Goal: Find specific page/section: Find specific page/section

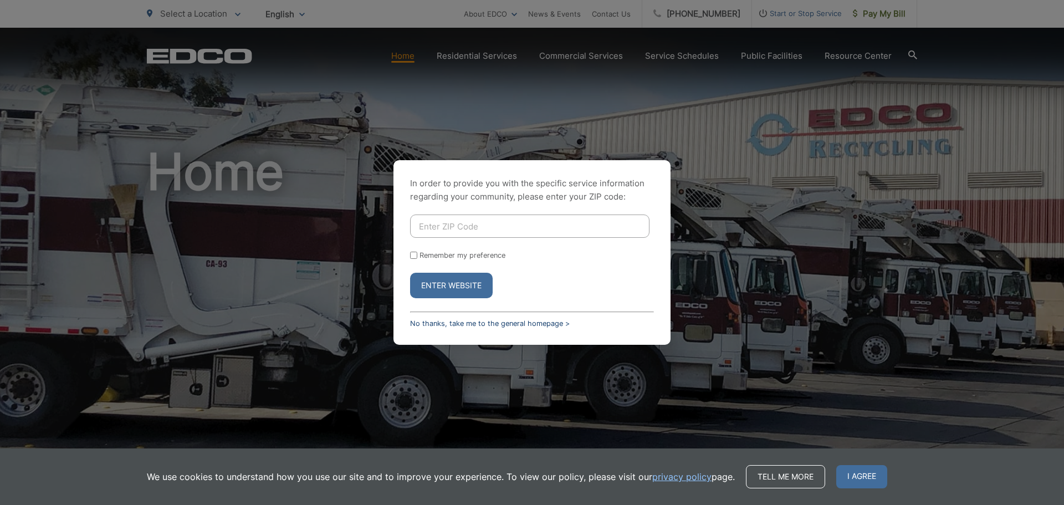
click at [477, 324] on link "No thanks, take me to the general homepage >" at bounding box center [490, 323] width 160 height 8
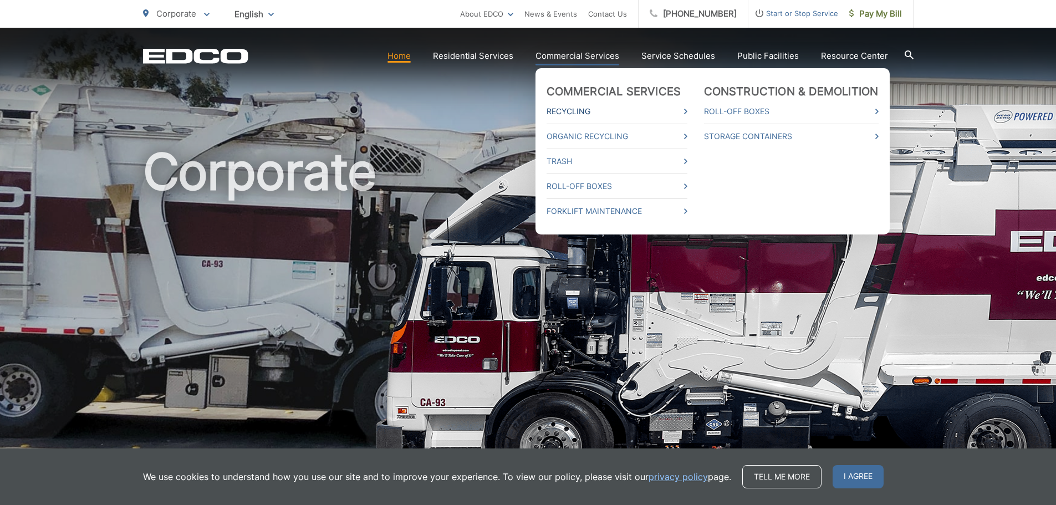
click at [599, 110] on link "Recycling" at bounding box center [616, 111] width 141 height 13
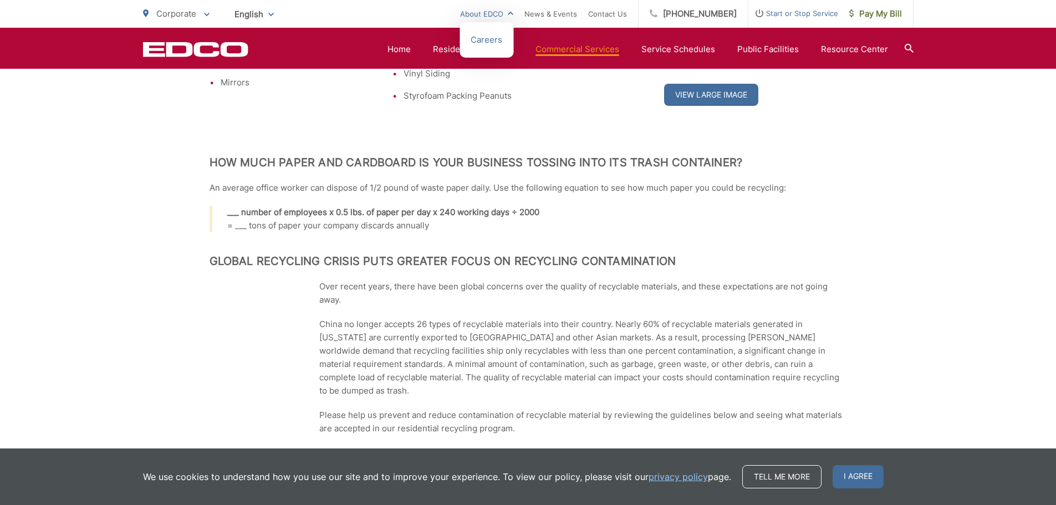
scroll to position [942, 0]
